Goal: Transaction & Acquisition: Book appointment/travel/reservation

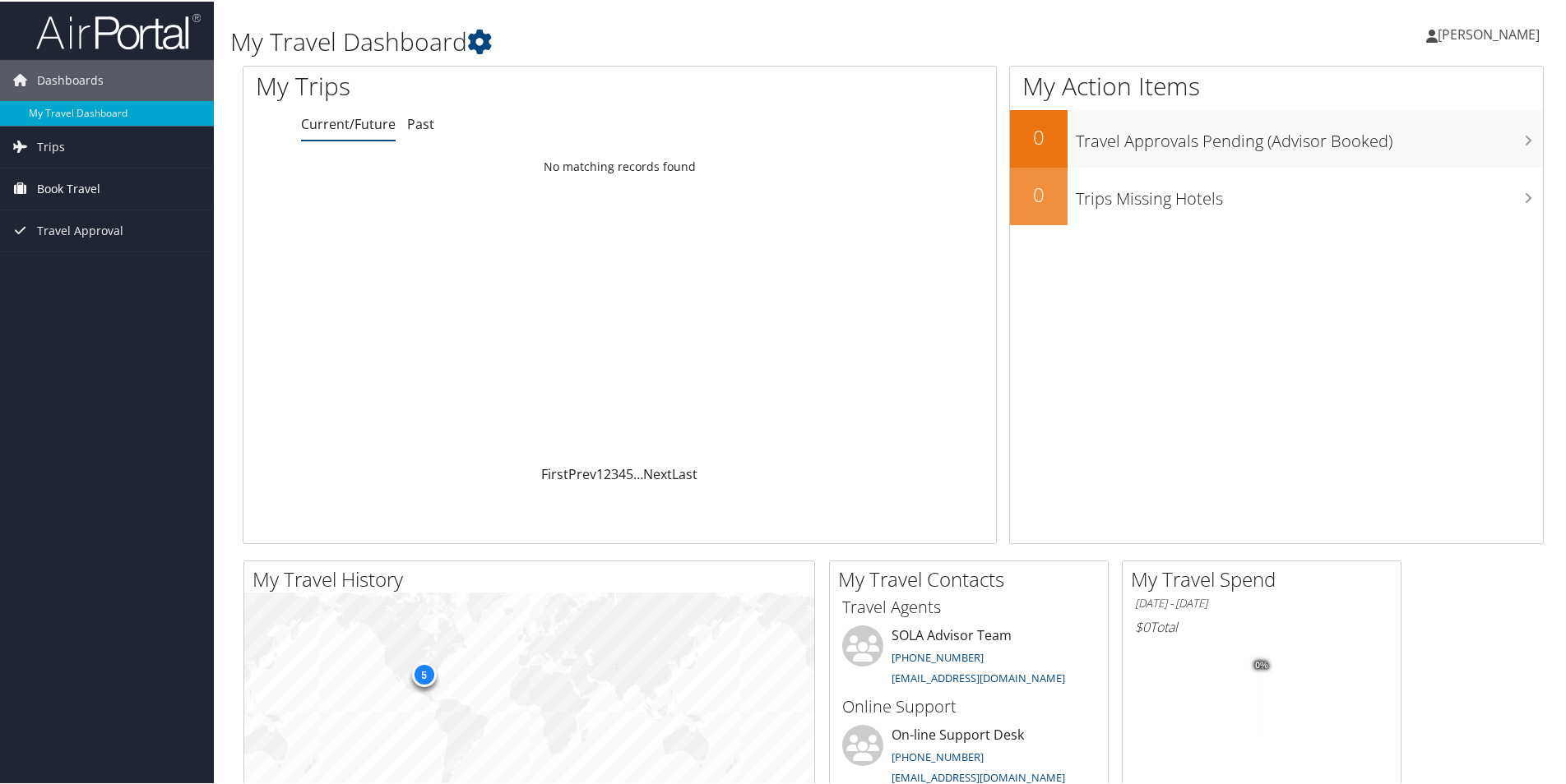
click at [74, 186] on span "Book Travel" at bounding box center [68, 187] width 63 height 41
click at [86, 249] on link "Book/Manage Online Trips" at bounding box center [107, 244] width 214 height 24
click at [75, 182] on span "Book Travel" at bounding box center [68, 187] width 63 height 41
click at [94, 244] on link "Book/Manage Online Trips" at bounding box center [107, 244] width 214 height 24
